Goal: Information Seeking & Learning: Learn about a topic

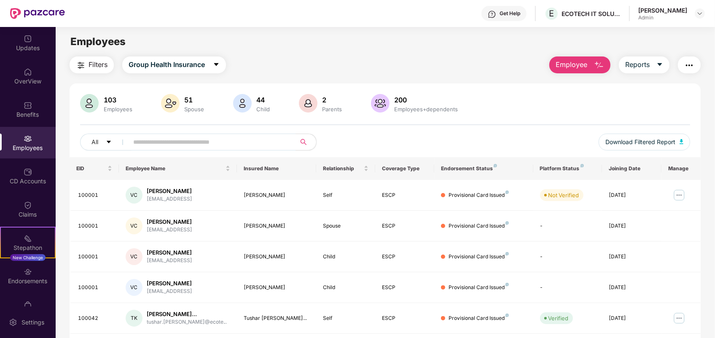
scroll to position [27, 0]
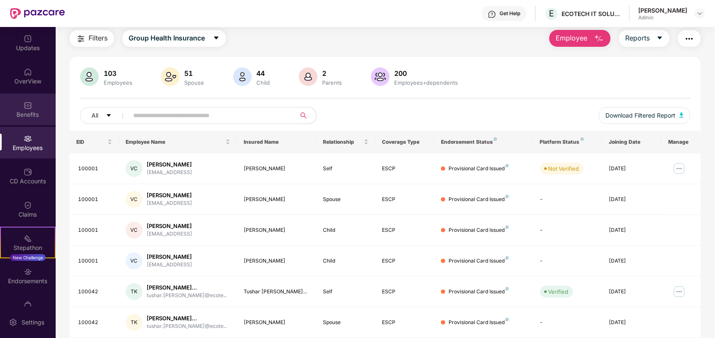
click at [32, 116] on div "Benefits" at bounding box center [28, 114] width 56 height 8
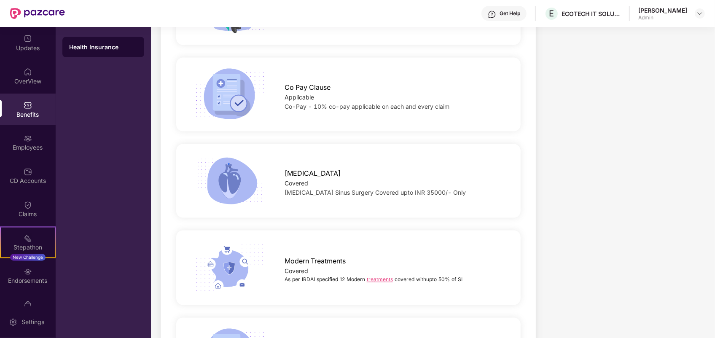
scroll to position [1333, 0]
click at [22, 48] on div "Updates" at bounding box center [28, 48] width 56 height 8
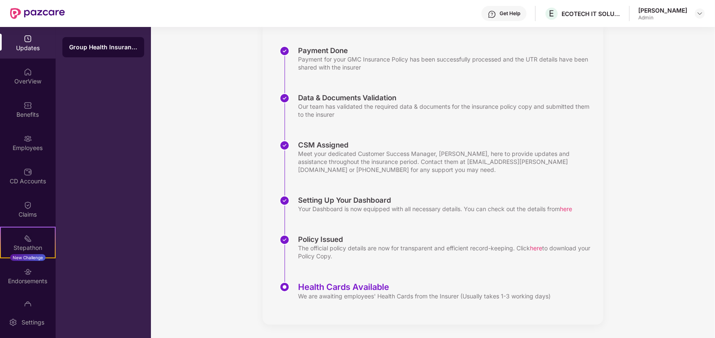
scroll to position [117, 0]
click at [32, 74] on div "OverView" at bounding box center [28, 76] width 56 height 32
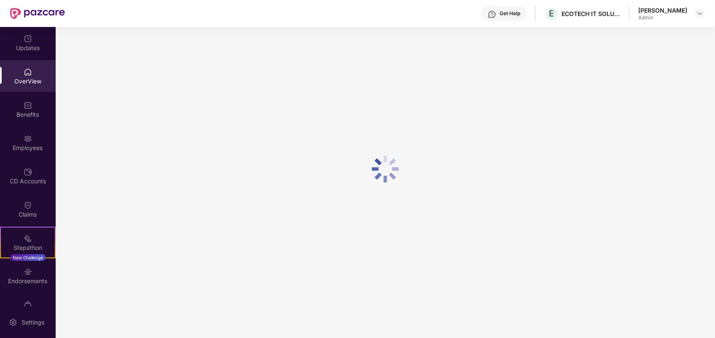
scroll to position [27, 0]
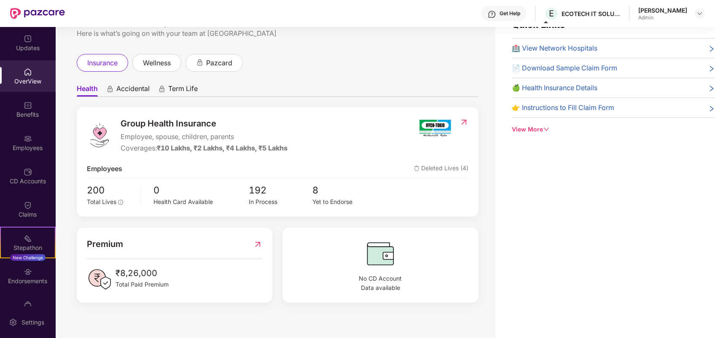
click at [598, 161] on div "Quick Links 🏥 View Network Hospitals 📄 Download Sample Claim Form 🍏 Health Insu…" at bounding box center [605, 169] width 220 height 338
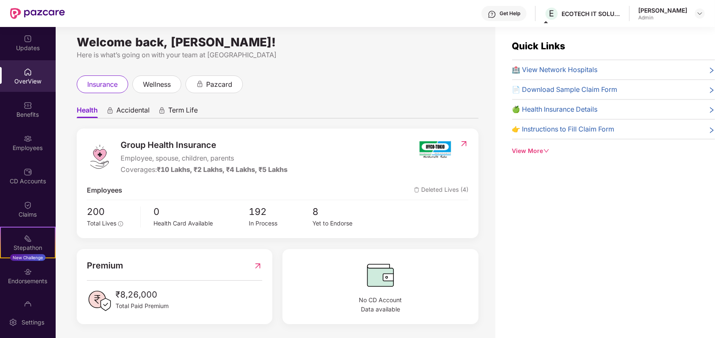
scroll to position [0, 0]
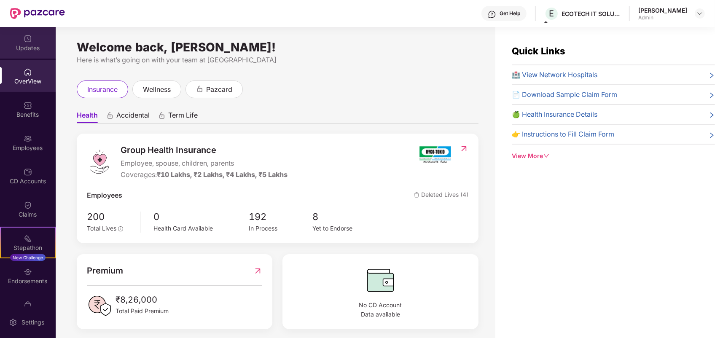
click at [32, 53] on div "Updates" at bounding box center [28, 43] width 56 height 32
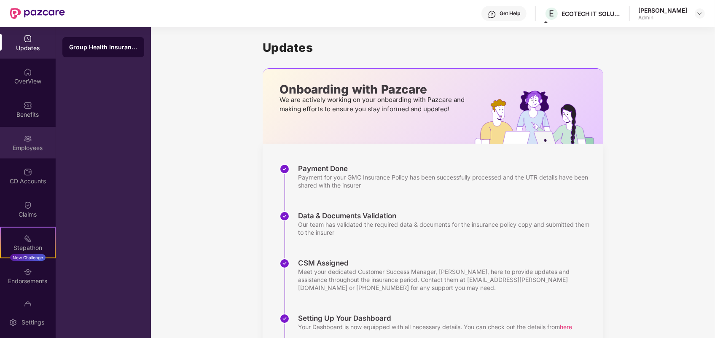
click at [32, 150] on div "Employees" at bounding box center [28, 148] width 56 height 8
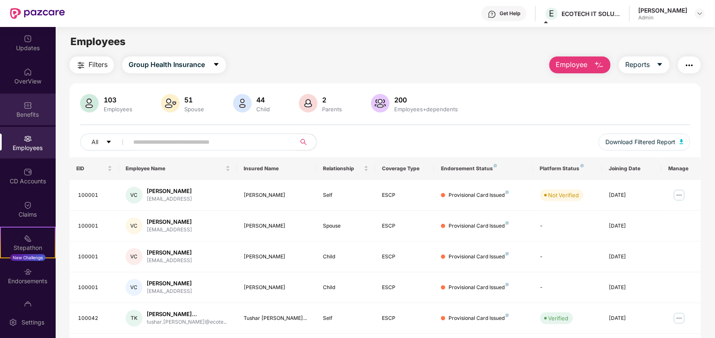
click at [29, 110] on div "Benefits" at bounding box center [28, 114] width 56 height 8
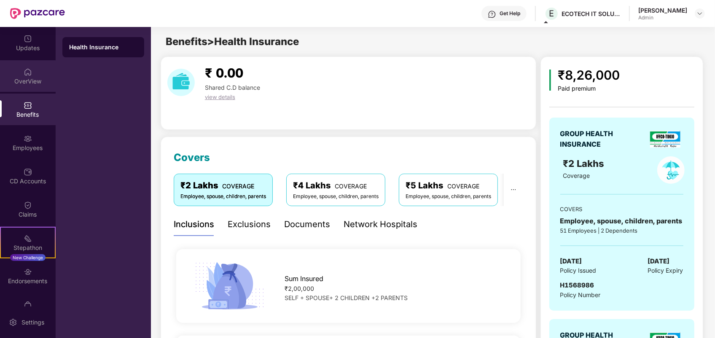
click at [29, 77] on div "OverView" at bounding box center [28, 81] width 56 height 8
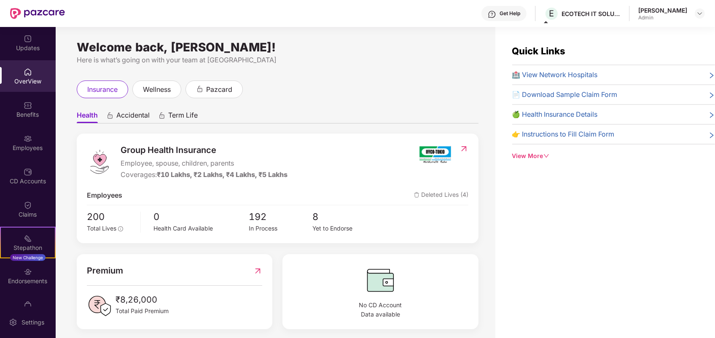
click at [482, 134] on div "Welcome back, [PERSON_NAME]! Here is what’s going on with your team at Pazcare …" at bounding box center [275, 187] width 439 height 321
click at [178, 90] on div "wellness" at bounding box center [156, 89] width 49 height 18
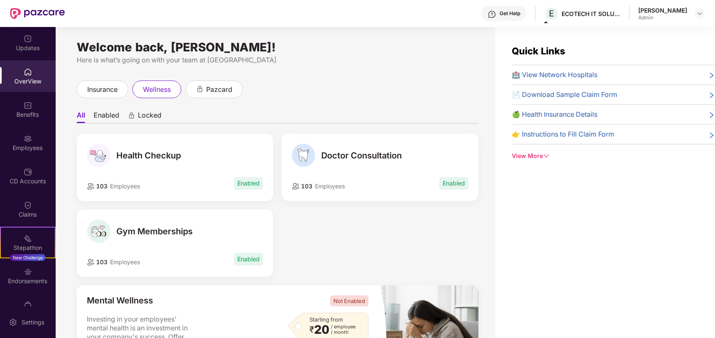
click at [485, 142] on div "Welcome back, [PERSON_NAME]! Here is what’s going on with your team at Pazcare …" at bounding box center [275, 187] width 439 height 321
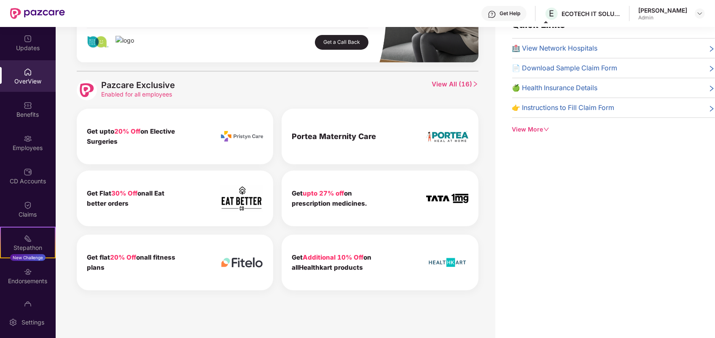
scroll to position [286, 0]
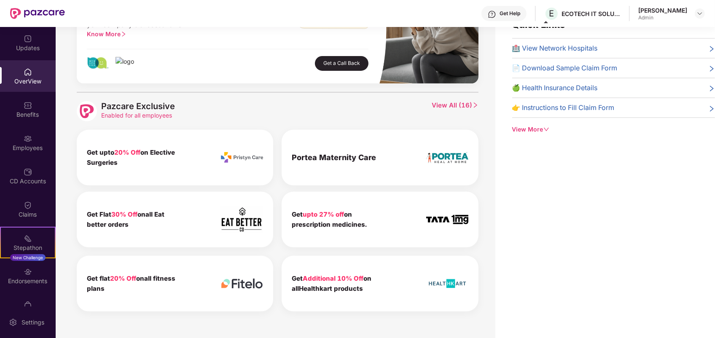
click at [454, 105] on span "View All ( 16 )" at bounding box center [454, 111] width 47 height 20
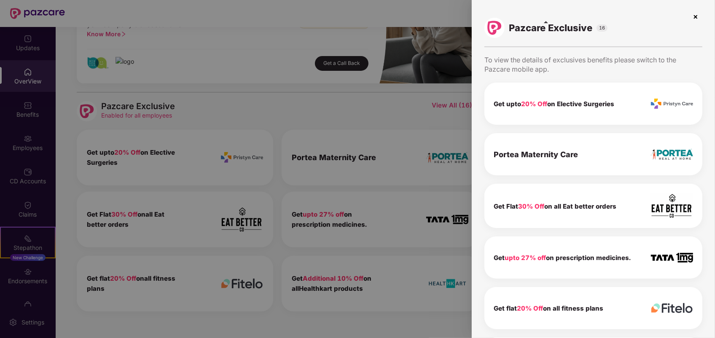
click at [711, 175] on div "Pazcare Exclusive 16 To view the details of exclusives benefits please switch t…" at bounding box center [592, 169] width 243 height 338
click at [704, 88] on div "Pazcare Exclusive 16 To view the details of exclusives benefits please switch t…" at bounding box center [592, 169] width 243 height 338
click at [713, 125] on div "Pazcare Exclusive 16 To view the details of exclusives benefits please switch t…" at bounding box center [592, 169] width 243 height 338
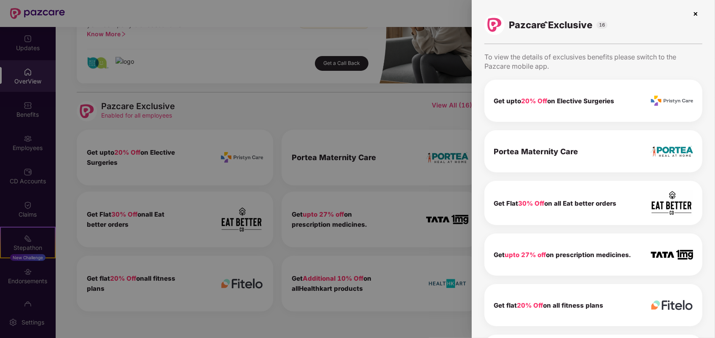
scroll to position [0, 0]
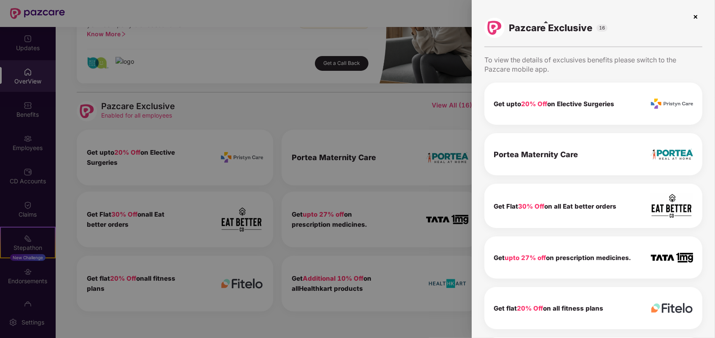
click at [692, 18] on img at bounding box center [694, 16] width 13 height 13
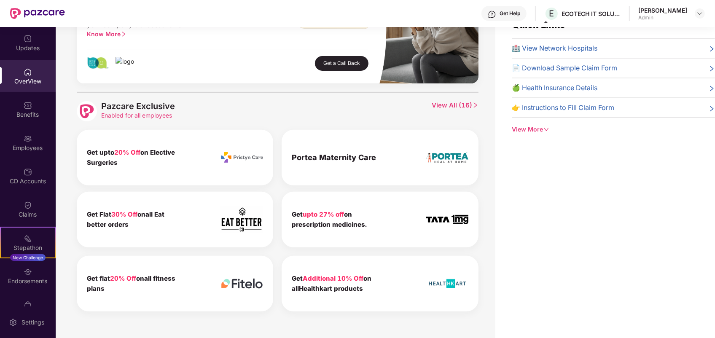
click at [485, 146] on div "Welcome back, [PERSON_NAME]! Here is what’s going on with your team at Pazcare …" at bounding box center [275, 160] width 439 height 321
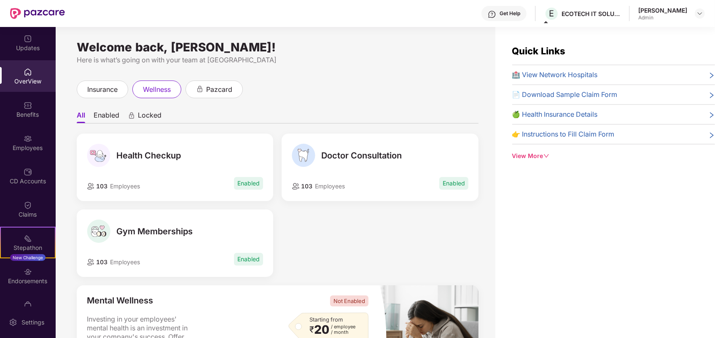
click at [149, 226] on span "Gym Memberships" at bounding box center [154, 231] width 76 height 10
click at [150, 238] on div "Gym Memberships" at bounding box center [175, 232] width 176 height 24
click at [104, 113] on li "Enabled" at bounding box center [107, 117] width 26 height 12
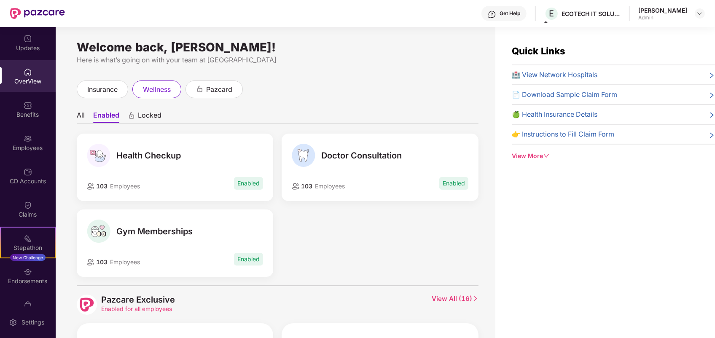
click at [163, 234] on span "Gym Memberships" at bounding box center [154, 231] width 76 height 10
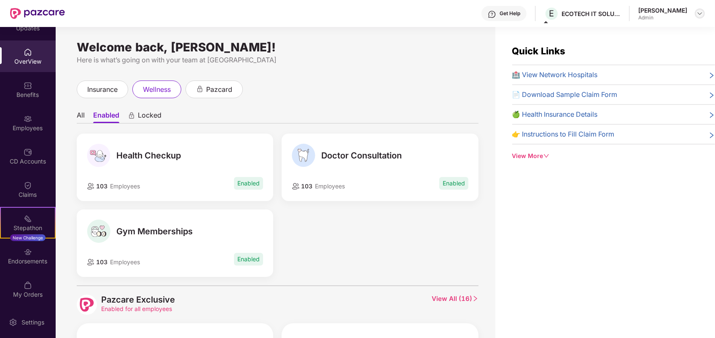
click at [698, 16] on img at bounding box center [699, 13] width 7 height 7
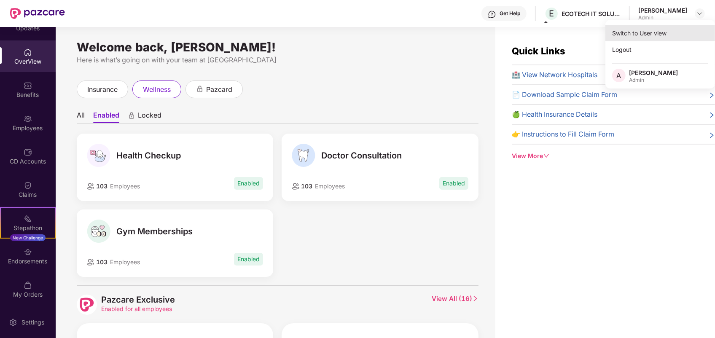
click at [647, 36] on div "Switch to User view" at bounding box center [660, 33] width 110 height 16
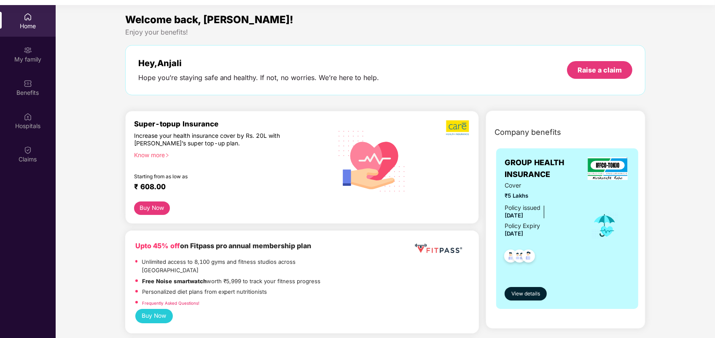
scroll to position [47, 0]
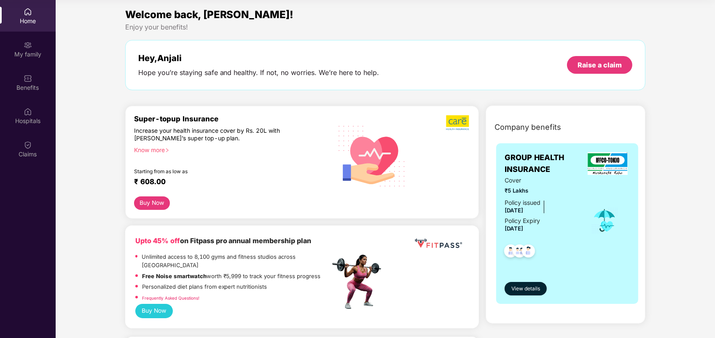
click at [29, 80] on img at bounding box center [28, 78] width 8 height 8
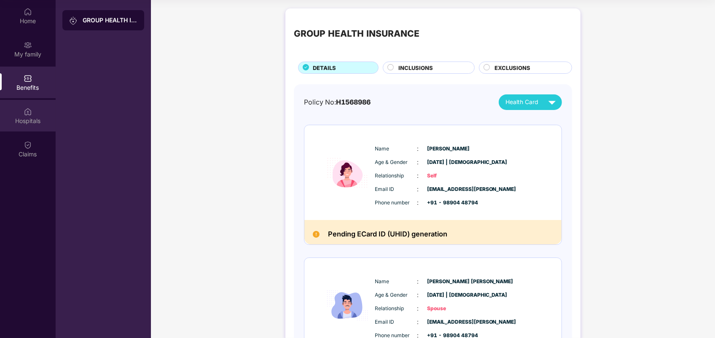
click at [29, 114] on img at bounding box center [28, 111] width 8 height 8
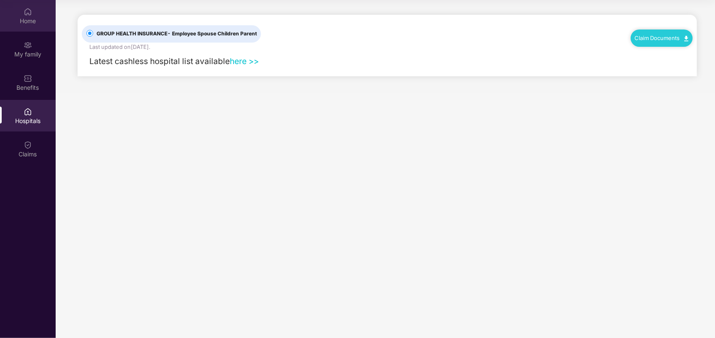
click at [28, 14] on img at bounding box center [28, 12] width 8 height 8
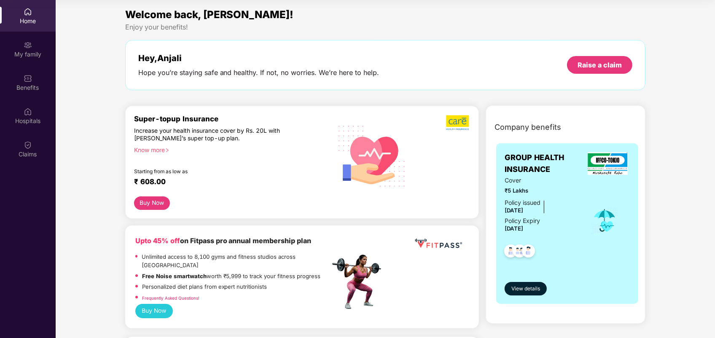
click at [162, 307] on button "Buy Now" at bounding box center [154, 311] width 38 height 14
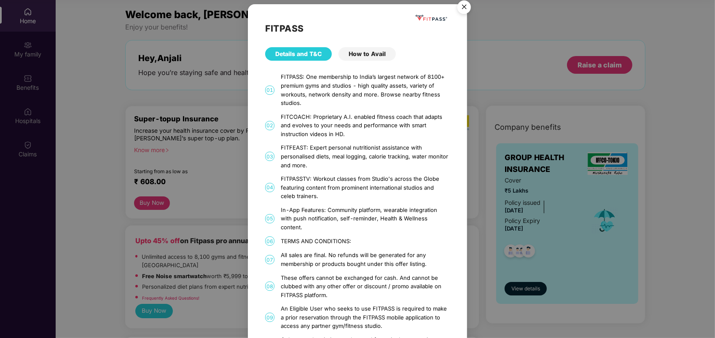
click at [375, 58] on div "How to Avail" at bounding box center [366, 53] width 57 height 13
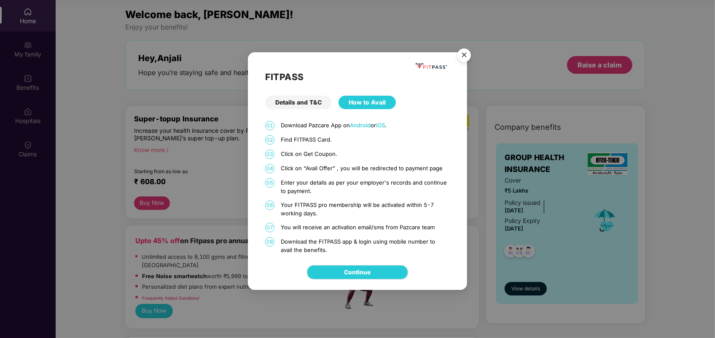
click at [466, 50] on img "Close" at bounding box center [464, 57] width 24 height 24
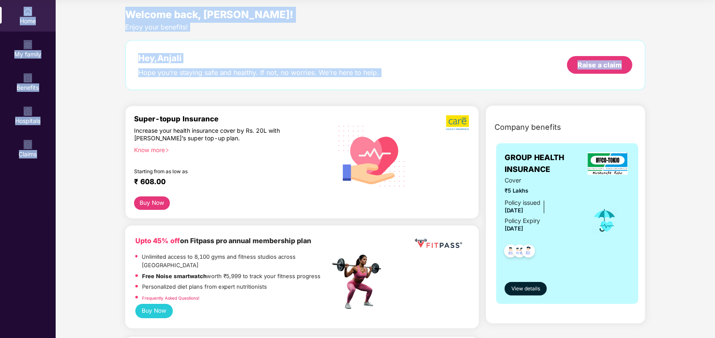
scroll to position [0, 0]
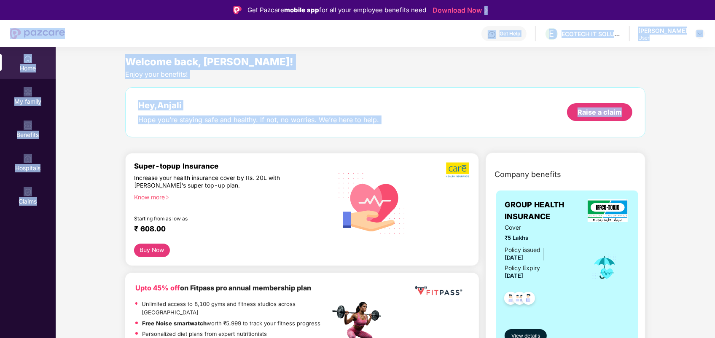
drag, startPoint x: 713, startPoint y: 62, endPoint x: 710, endPoint y: -3, distance: 65.4
click at [710, 0] on html "Get Pazcare mobile app for all your employee benefits need Download Now Get Hel…" at bounding box center [357, 169] width 715 height 338
click at [669, 44] on div "Get Help E ECOTECH IT SOLUTIONS PRIVATE LIMITED [PERSON_NAME] User" at bounding box center [385, 33] width 640 height 27
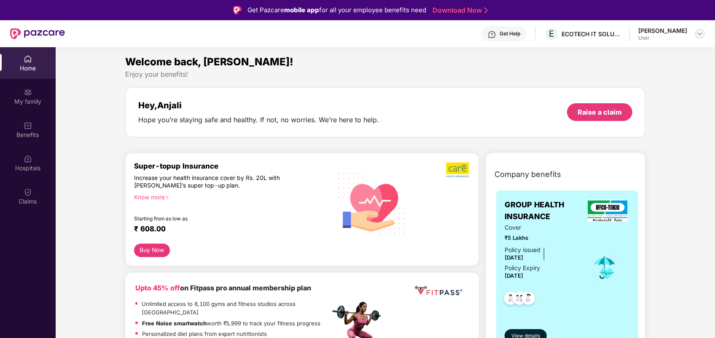
click at [704, 35] on div at bounding box center [699, 34] width 10 height 10
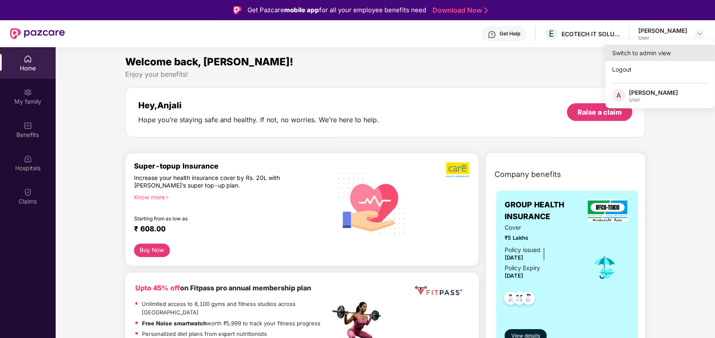
click at [651, 57] on div "Switch to admin view" at bounding box center [660, 53] width 110 height 16
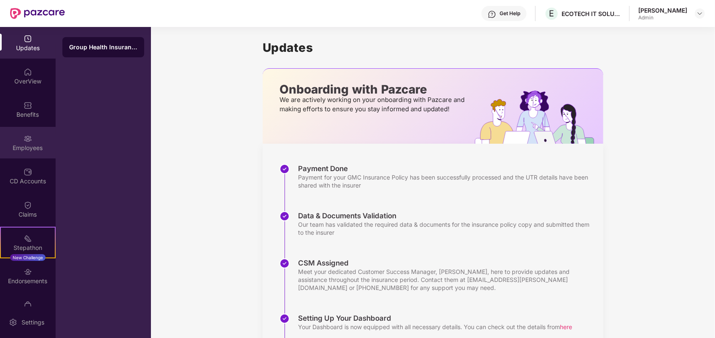
click at [16, 145] on div "Employees" at bounding box center [28, 148] width 56 height 8
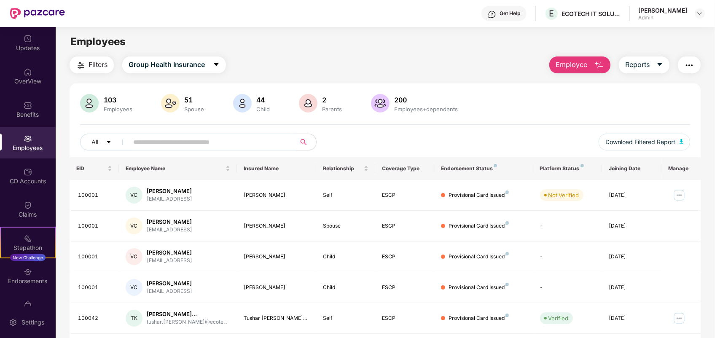
click at [223, 138] on input "text" at bounding box center [208, 142] width 151 height 13
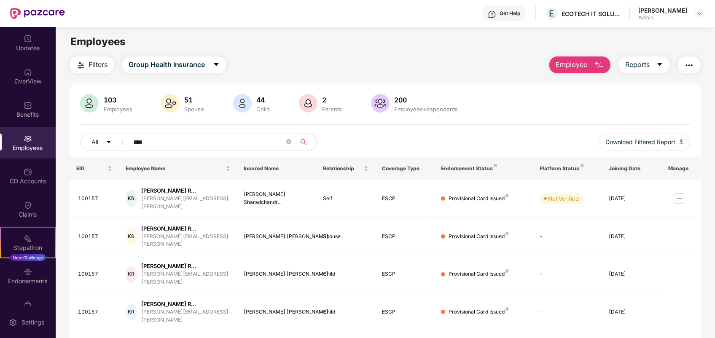
click at [33, 136] on div "Employees" at bounding box center [28, 143] width 56 height 32
click at [177, 142] on input "****" at bounding box center [208, 142] width 151 height 13
type input "*"
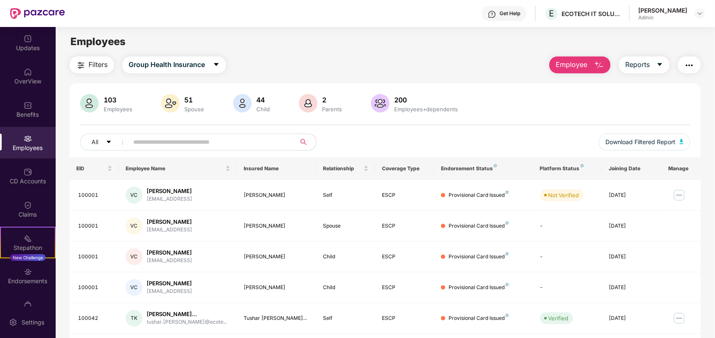
click at [633, 115] on div "103 Employees 51 Spouse 44 Child [DEMOGRAPHIC_DATA] Parents 200 Employees+depen…" at bounding box center [385, 125] width 631 height 63
click at [713, 147] on div "Filters Group Health Insurance Employee Reports 103 Employees 51 Spouse 44 Chil…" at bounding box center [385, 309] width 659 height 506
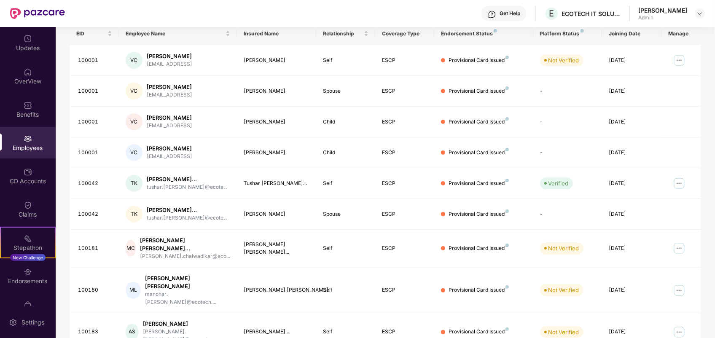
scroll to position [180, 0]
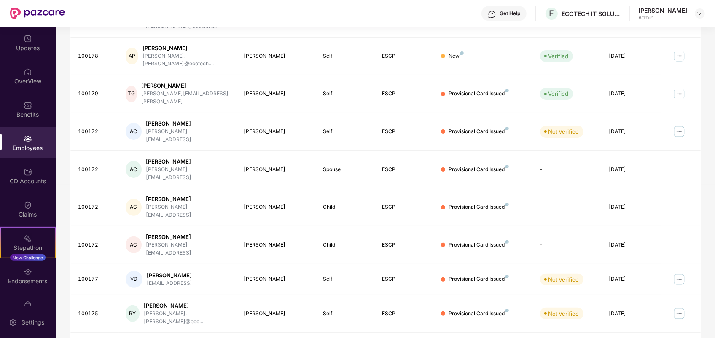
click at [713, 105] on div "Filters Group Health Insurance Employee Reports 103 Employees 51 Spouse 44 Chil…" at bounding box center [385, 138] width 659 height 525
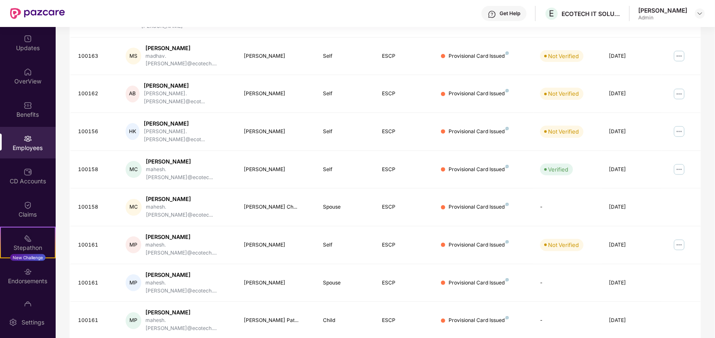
click at [702, 220] on div "Filters Group Health Insurance Employee Reports 103 Employees 51 Spouse 44 Chil…" at bounding box center [385, 142] width 659 height 532
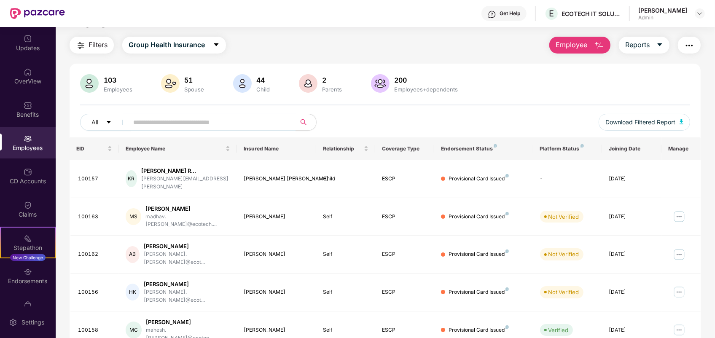
scroll to position [21, 0]
click at [246, 121] on input "text" at bounding box center [208, 121] width 151 height 13
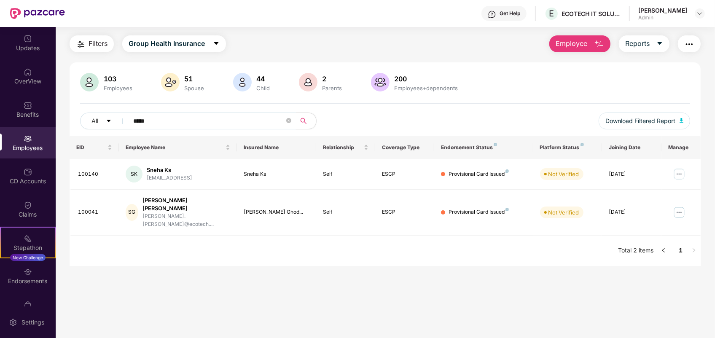
click at [178, 128] on span "*****" at bounding box center [209, 121] width 173 height 17
type input "*"
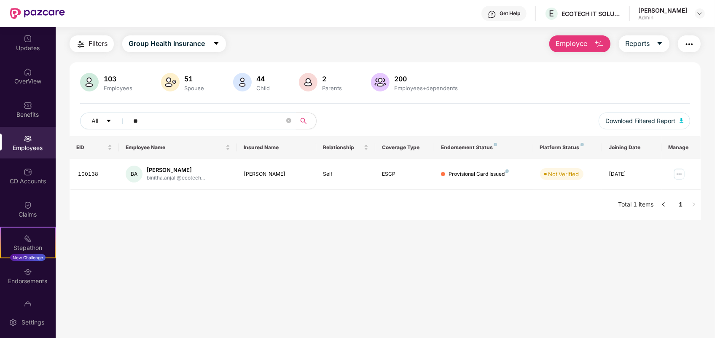
type input "*"
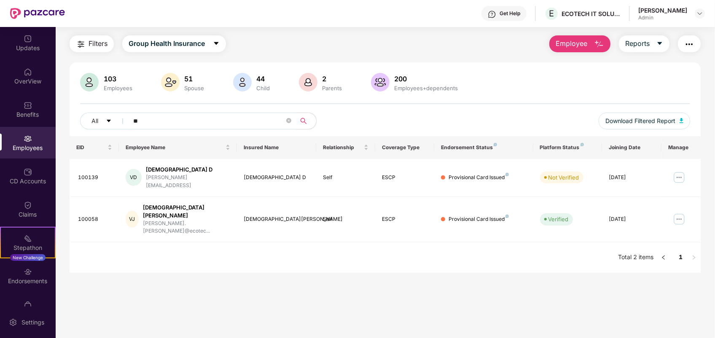
type input "*"
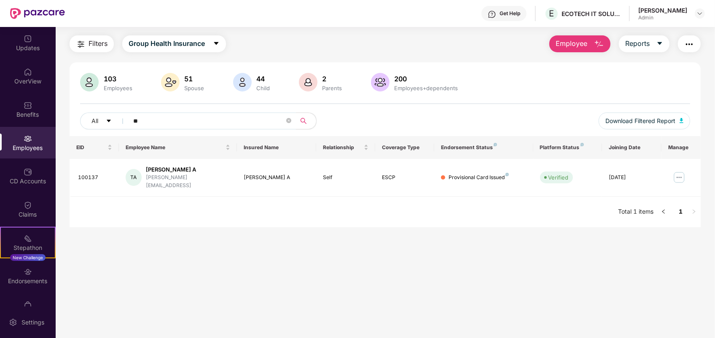
type input "*"
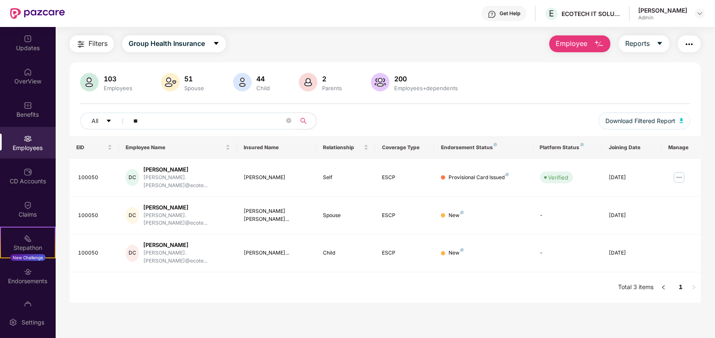
type input "*"
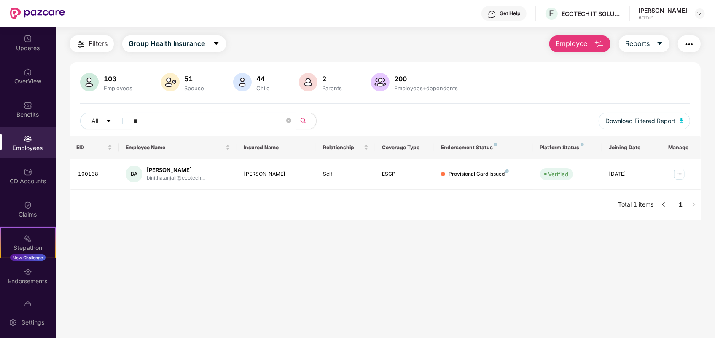
type input "*"
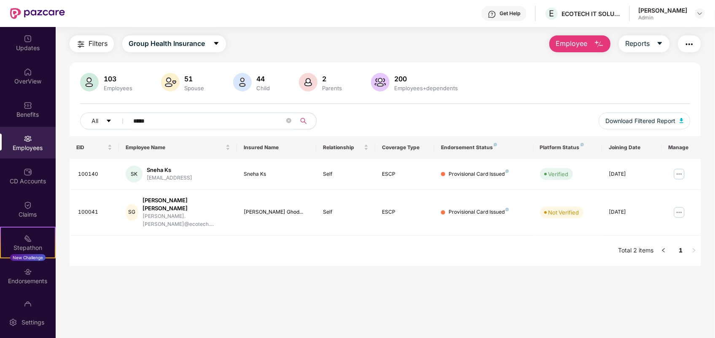
type input "*****"
